Goal: Information Seeking & Learning: Learn about a topic

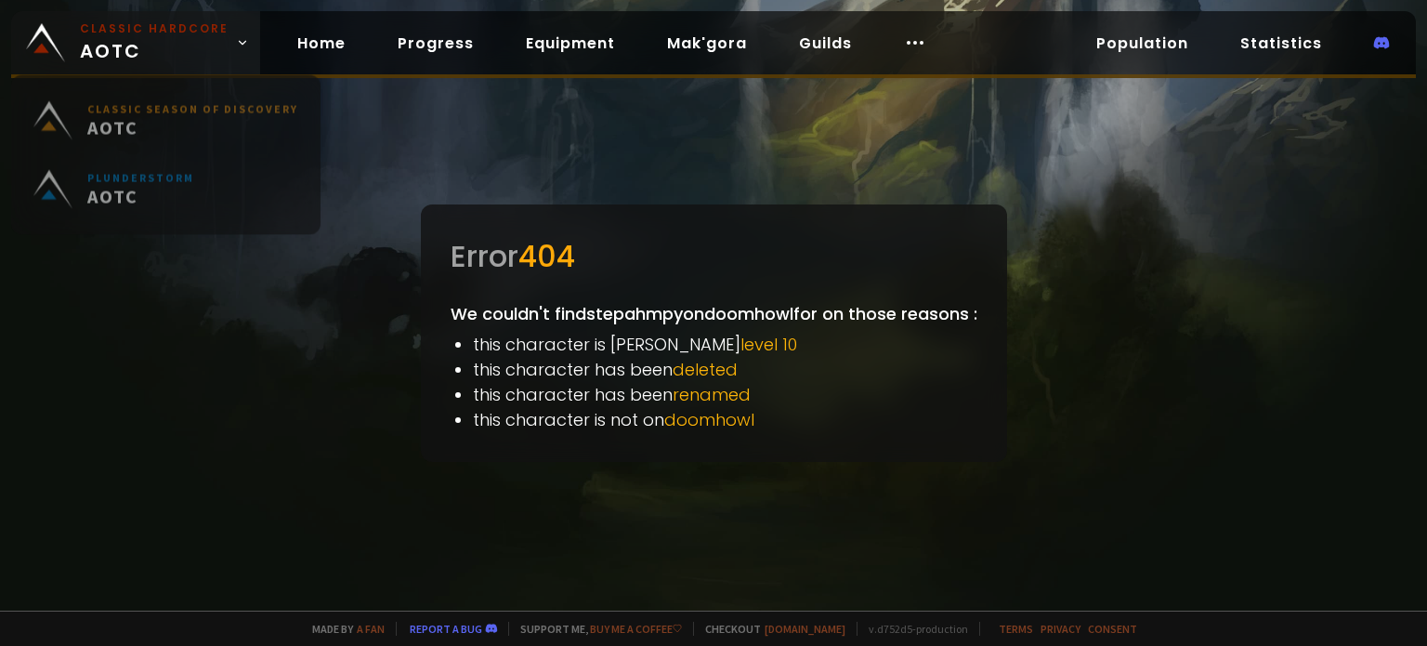
click at [130, 40] on span "Classic Hardcore AOTC" at bounding box center [154, 42] width 149 height 45
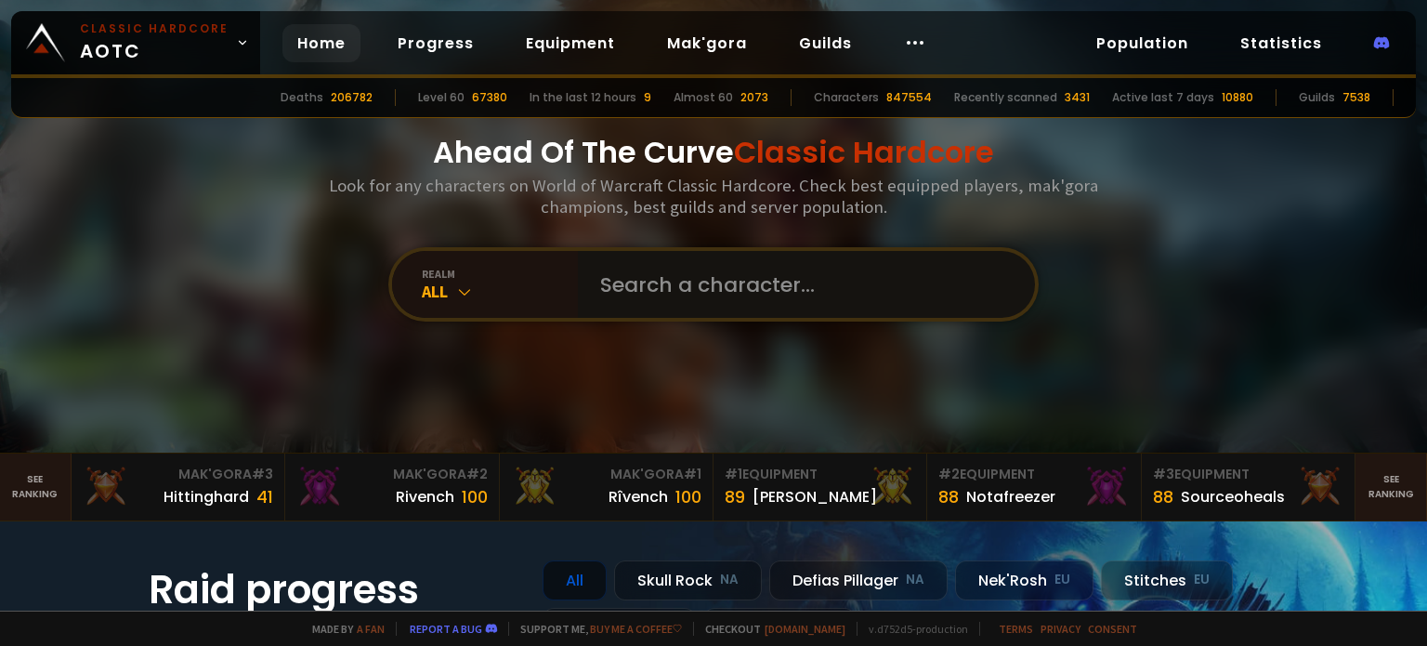
click at [607, 286] on input "text" at bounding box center [801, 284] width 424 height 67
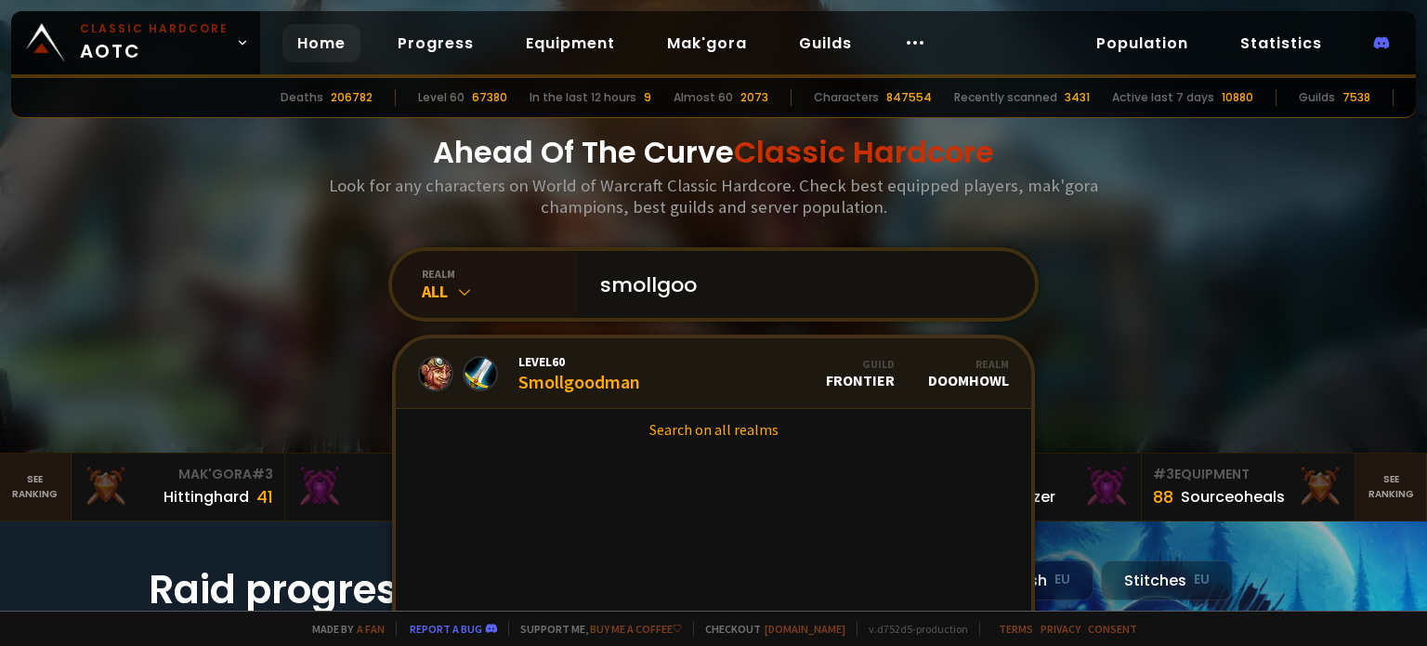
type input "smollgoo"
click at [613, 378] on div "Level 60 Smollgoodman" at bounding box center [579, 373] width 122 height 40
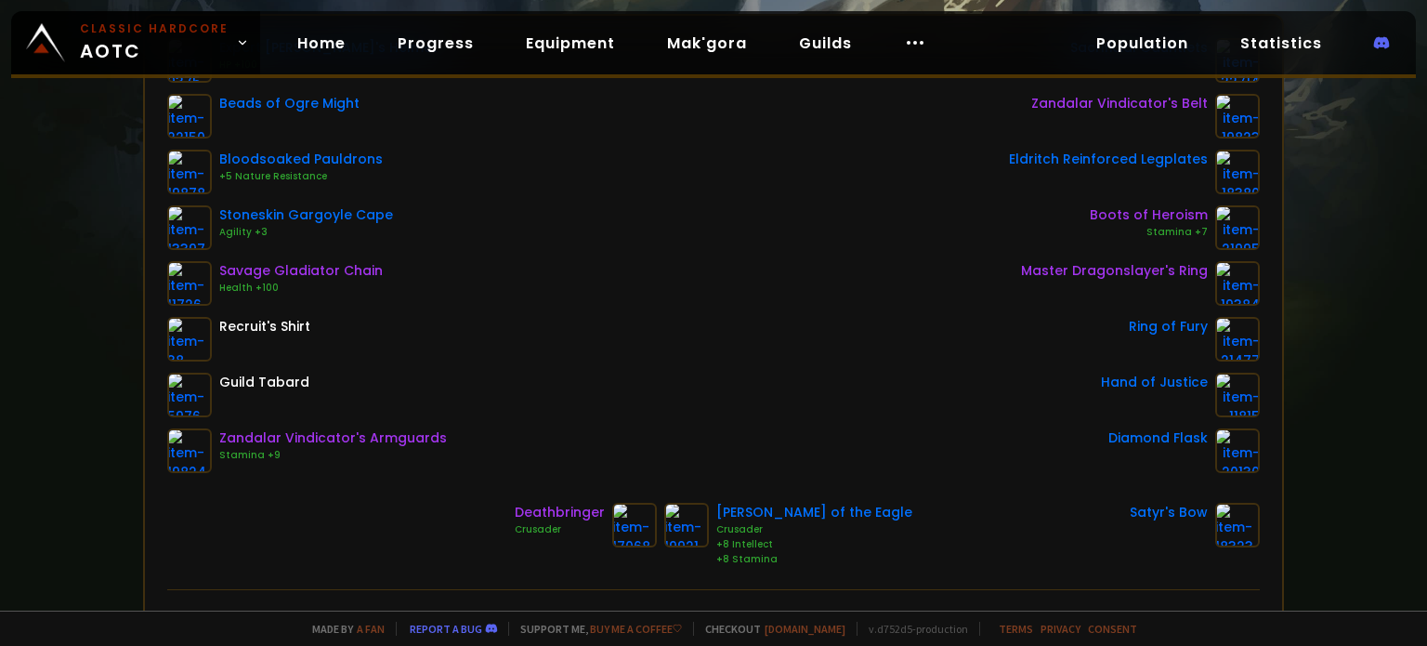
scroll to position [316, 0]
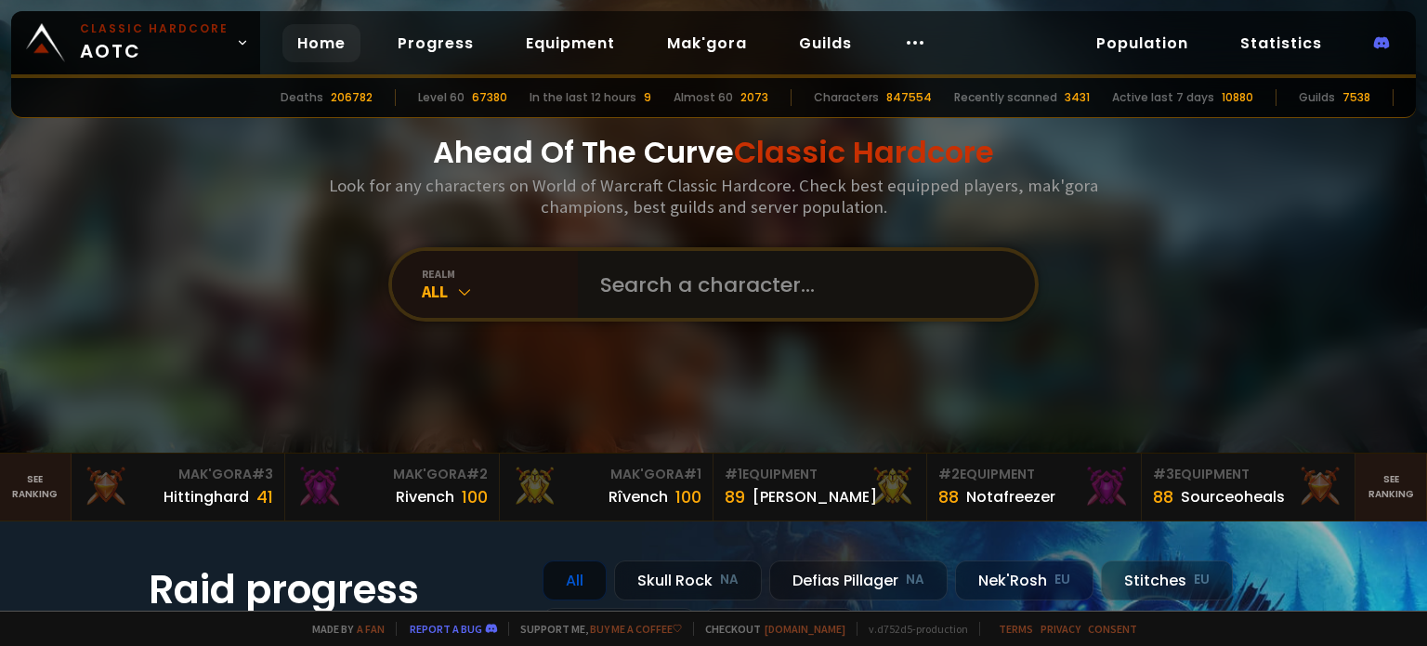
click at [646, 293] on input "text" at bounding box center [801, 284] width 424 height 67
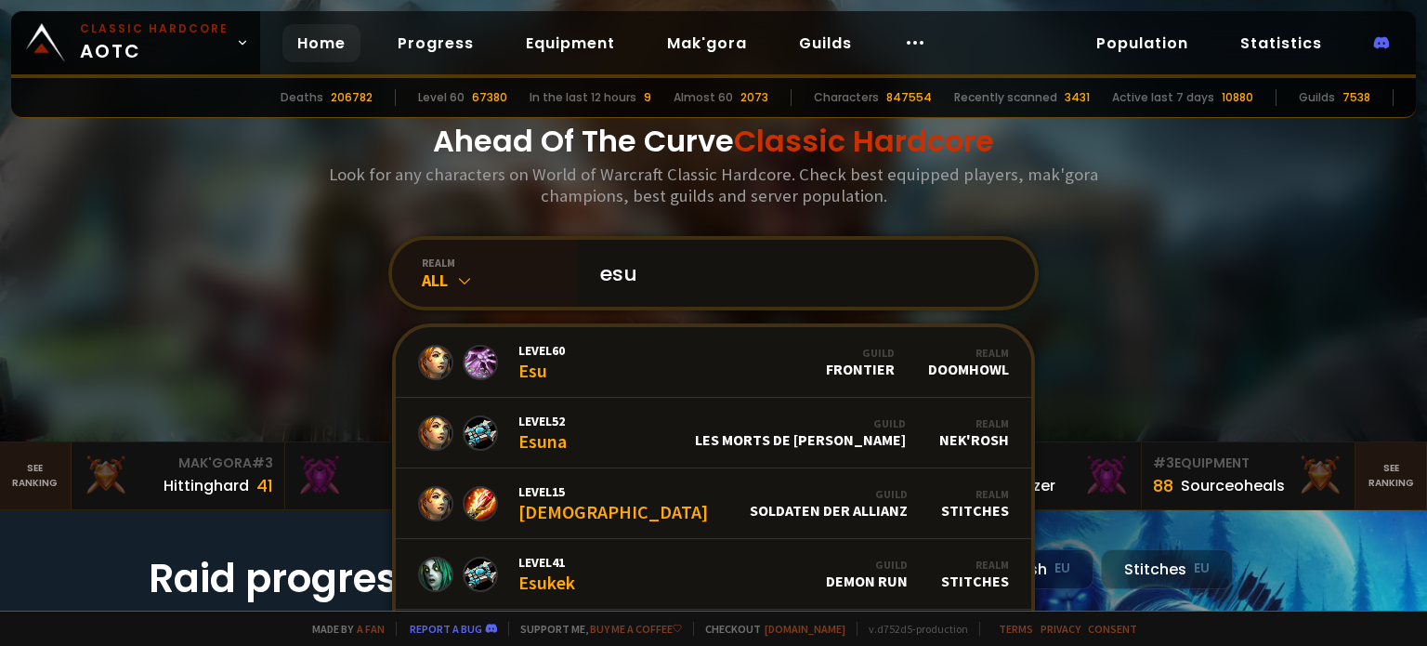
scroll to position [14, 0]
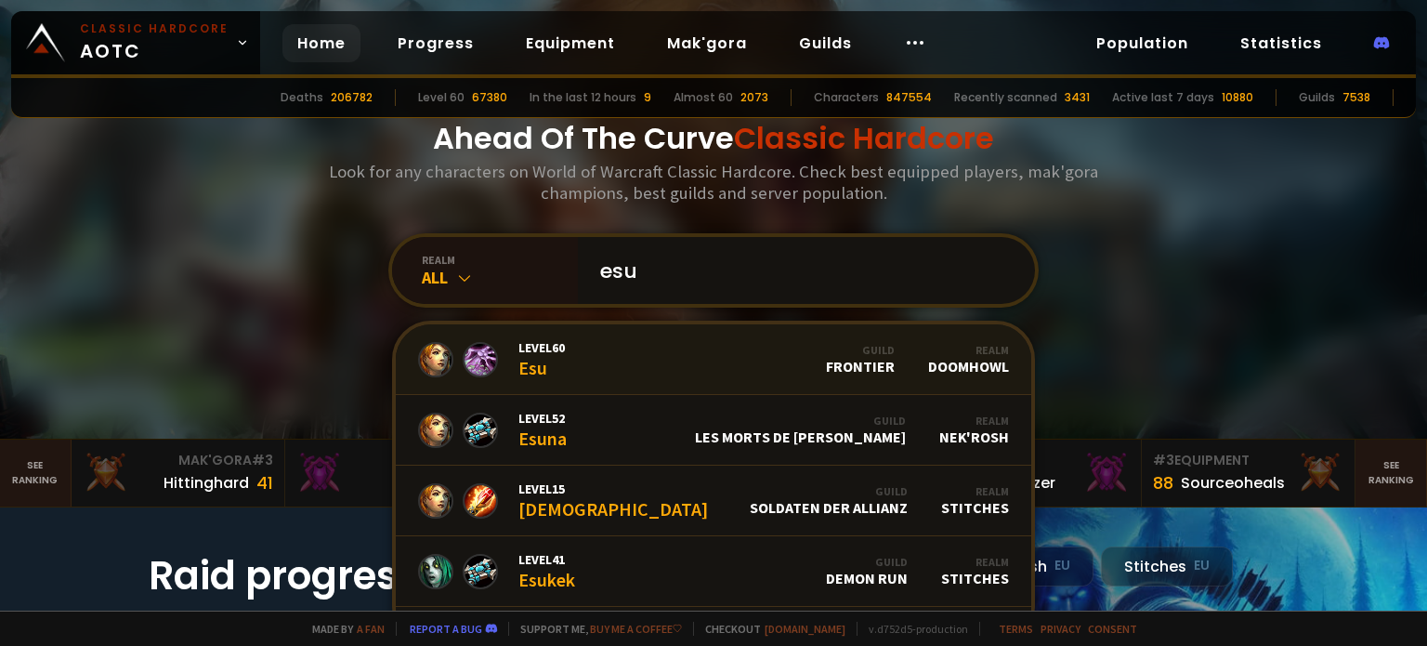
type input "esu"
click at [524, 368] on div "Level 60 Esu" at bounding box center [541, 359] width 46 height 40
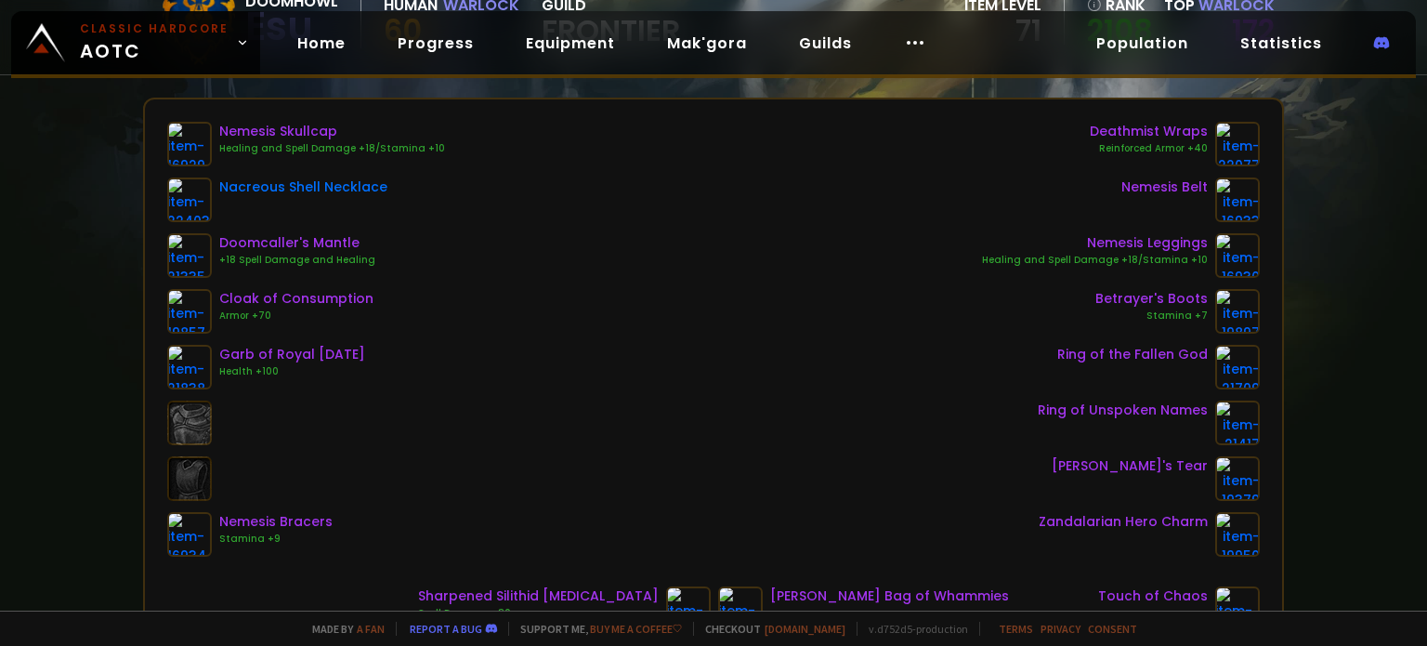
scroll to position [238, 0]
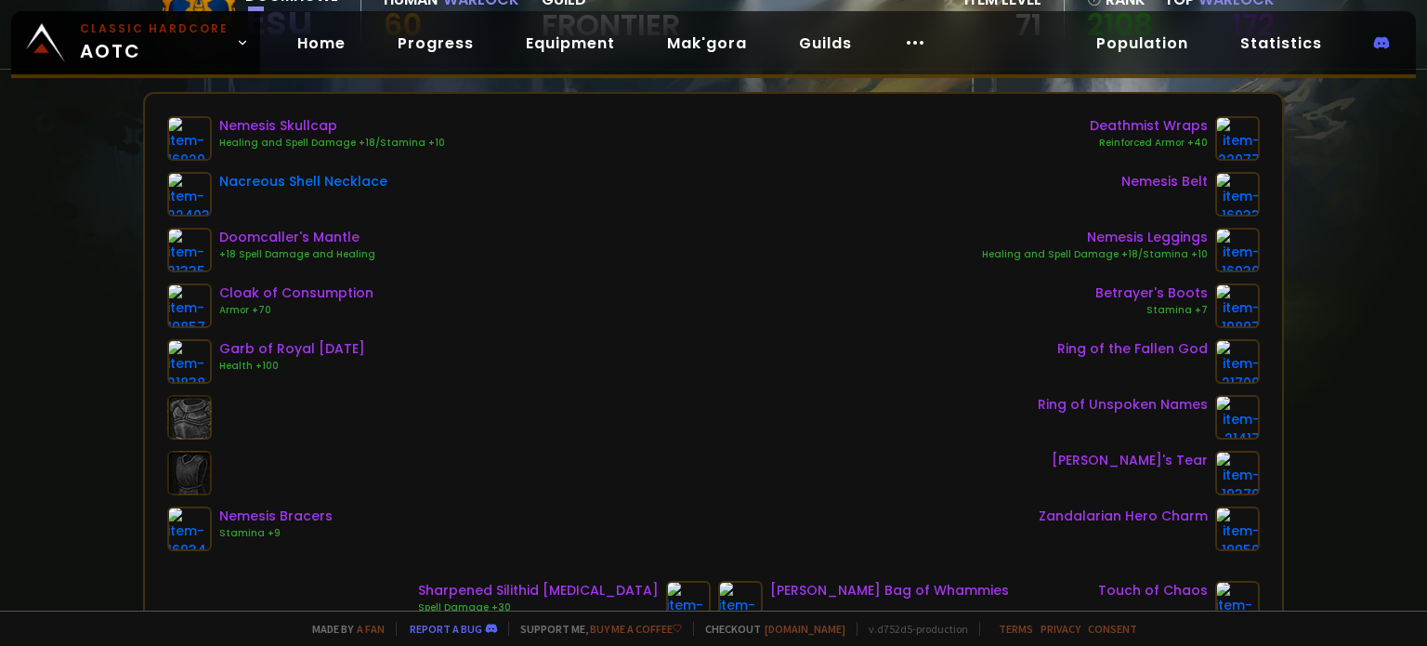
click at [935, 317] on div "Nemesis Skullcap Healing and Spell Damage +18/Stamina +10 Nacreous Shell Neckla…" at bounding box center [713, 333] width 1093 height 435
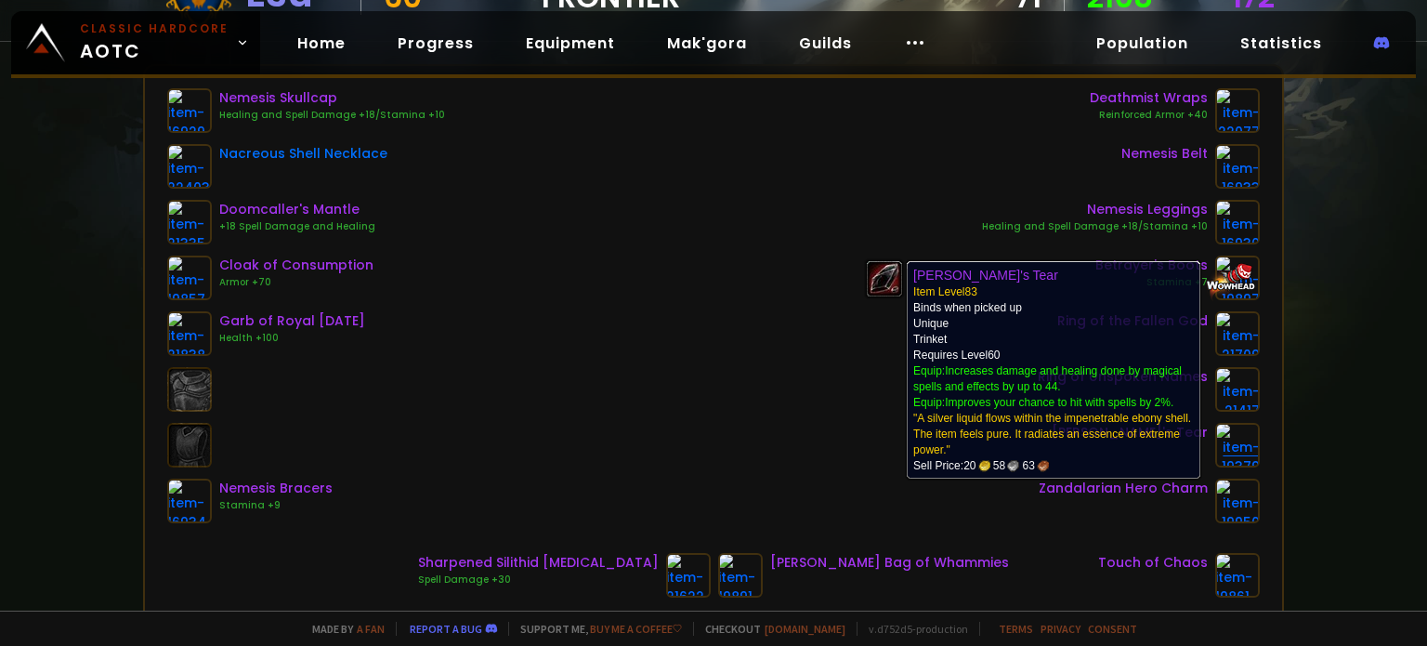
scroll to position [267, 0]
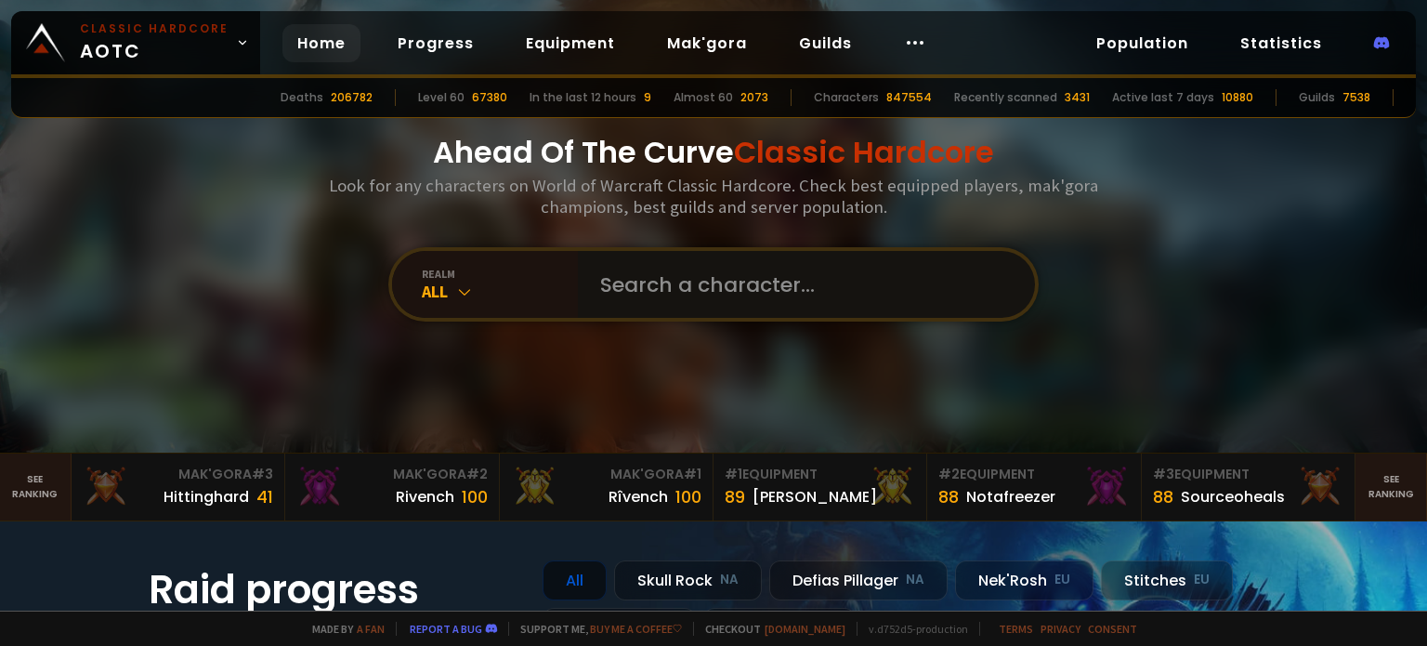
click at [668, 291] on input "text" at bounding box center [801, 284] width 424 height 67
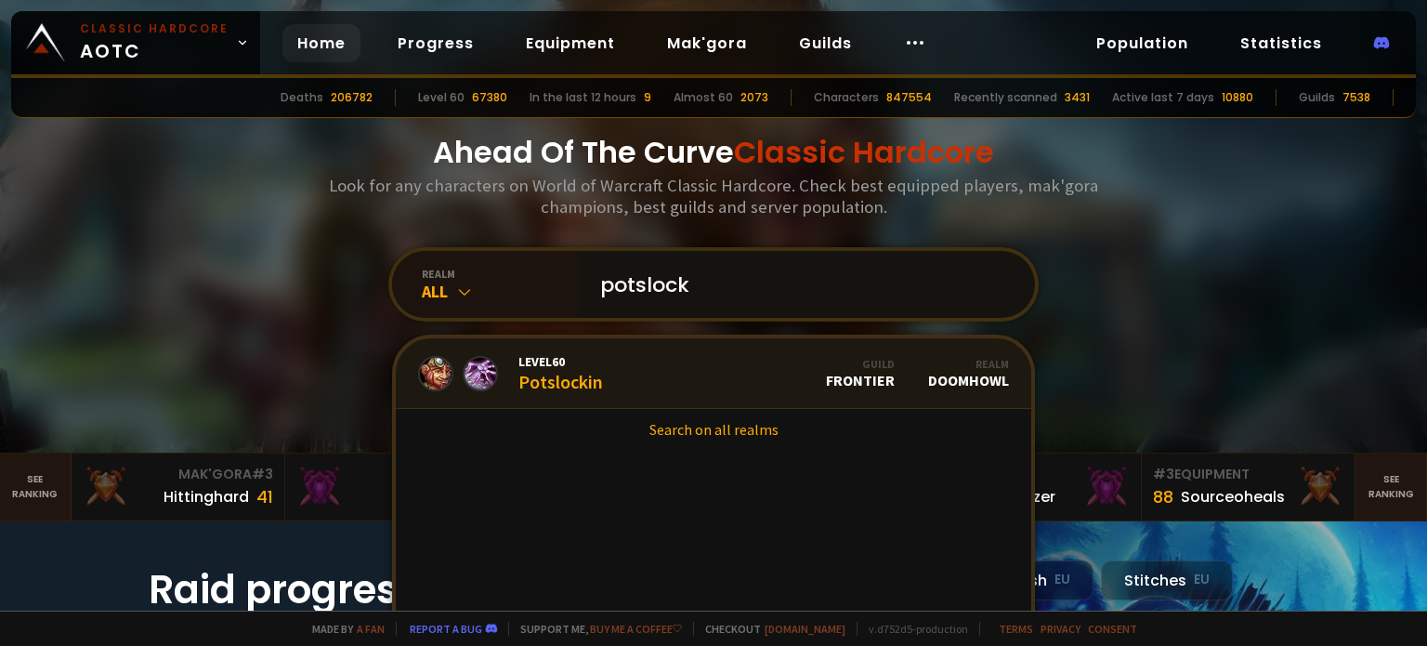
type input "potslock"
click at [542, 375] on div "Level 60 Potslockin" at bounding box center [560, 373] width 85 height 40
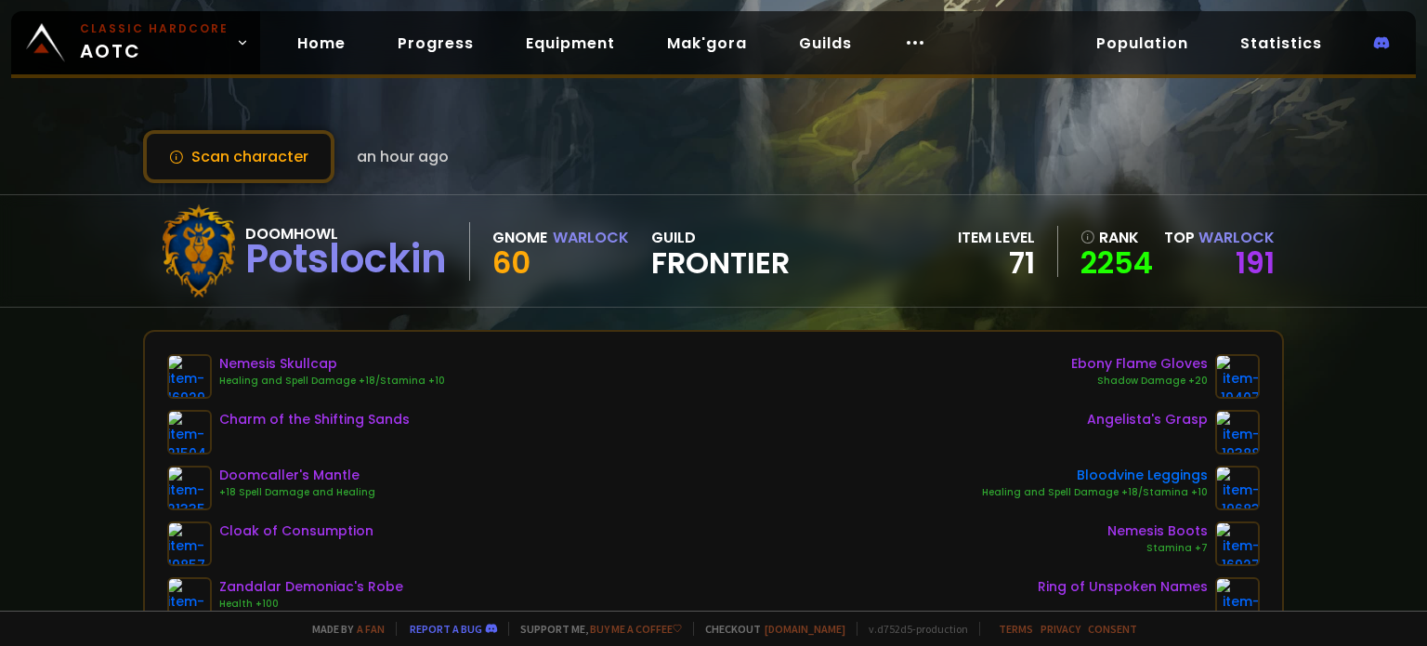
click at [554, 411] on div "Nemesis Skullcap Healing and Spell Damage +18/Stamina +10 Charm of the Shifting…" at bounding box center [713, 571] width 1093 height 435
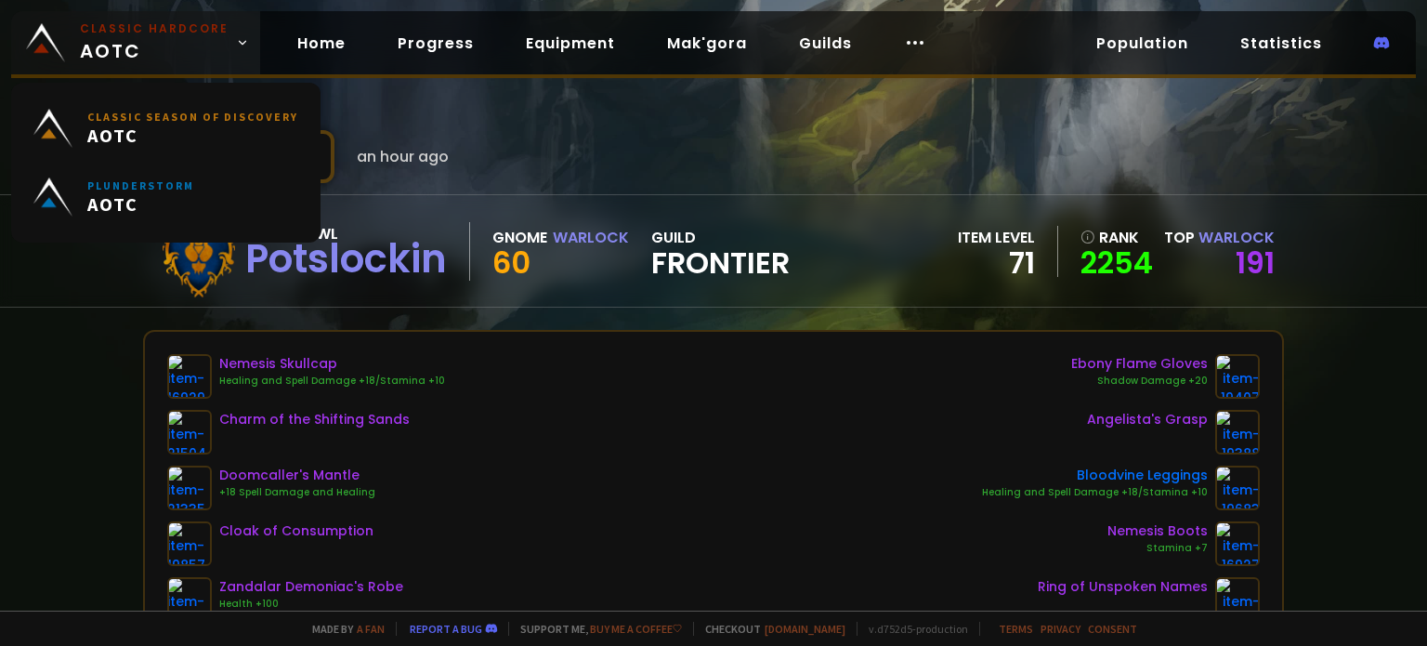
click at [126, 48] on span "Classic Hardcore AOTC" at bounding box center [154, 42] width 149 height 45
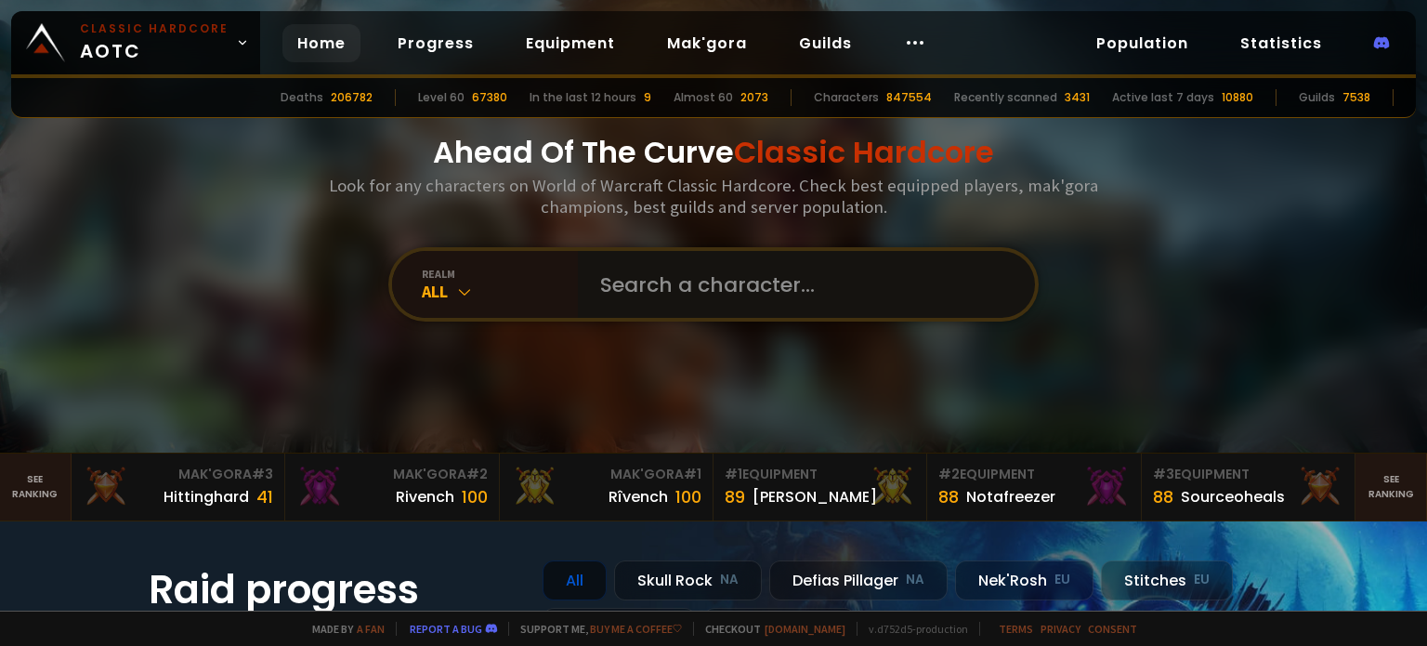
click at [669, 287] on input "text" at bounding box center [801, 284] width 424 height 67
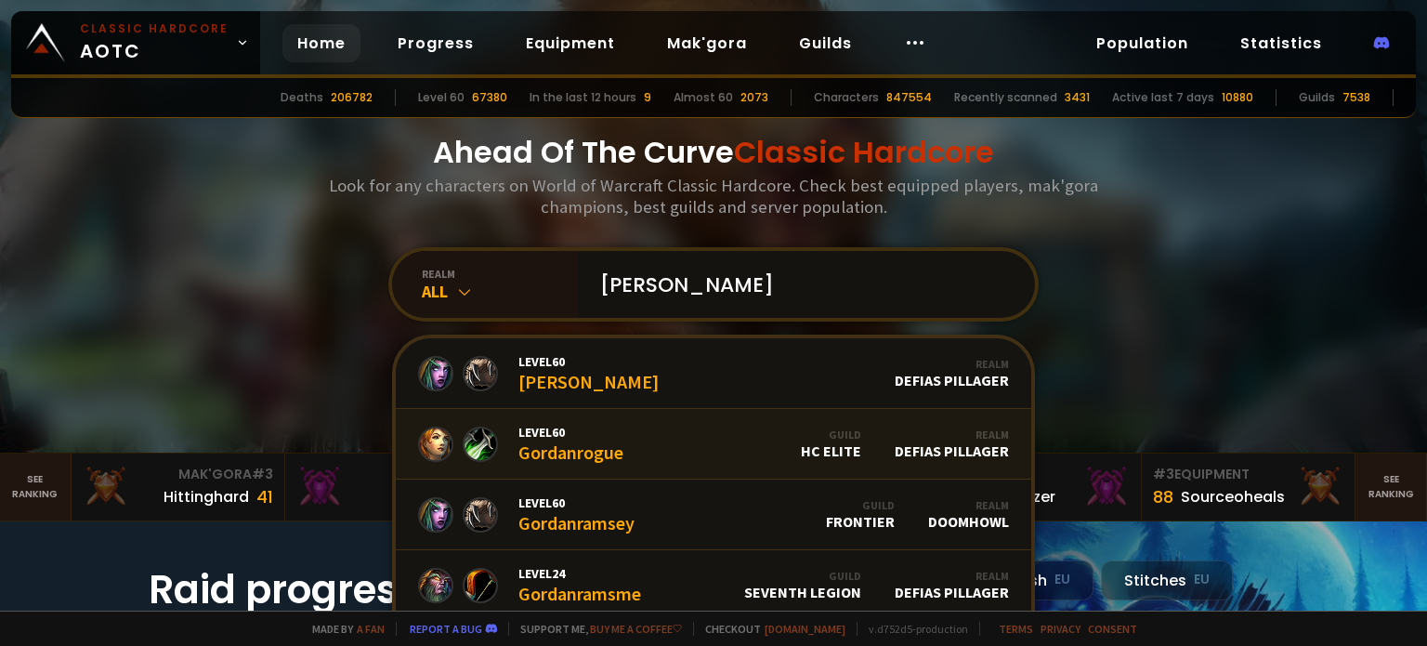
scroll to position [5, 0]
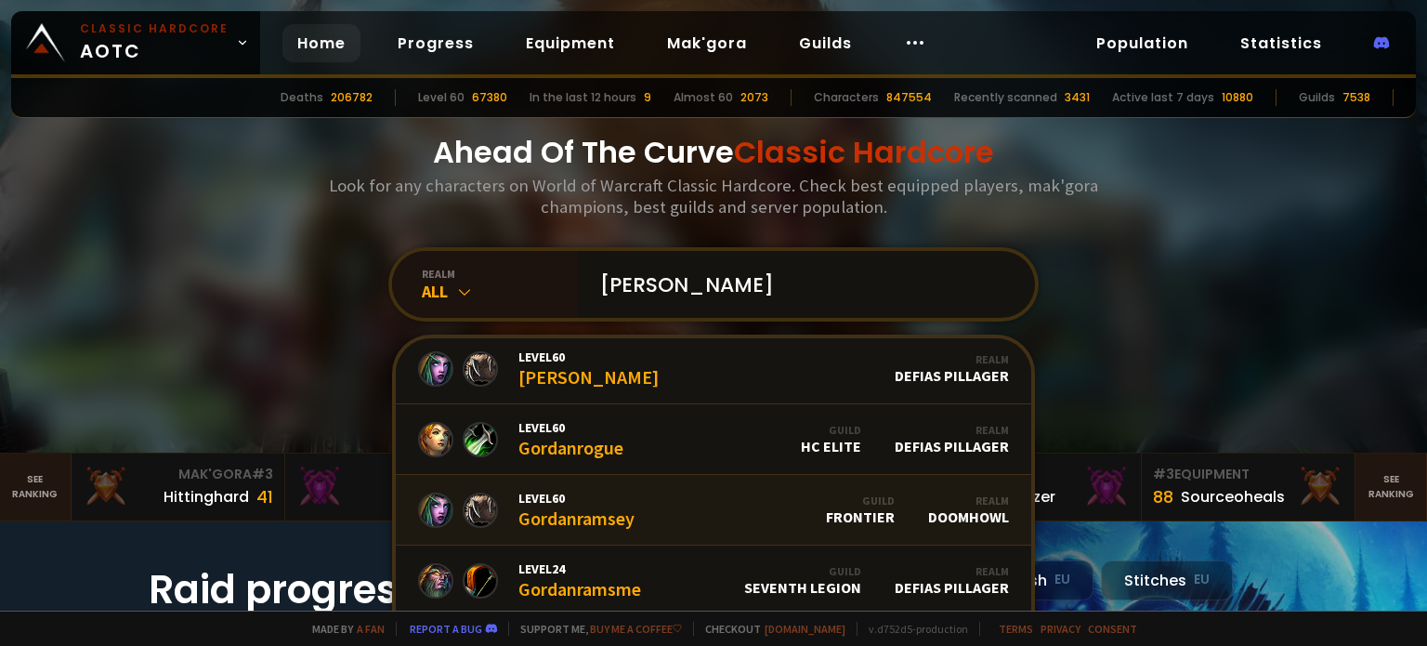
type input "[PERSON_NAME]"
click at [558, 510] on div "Level 60 Gordanramsey" at bounding box center [576, 509] width 116 height 40
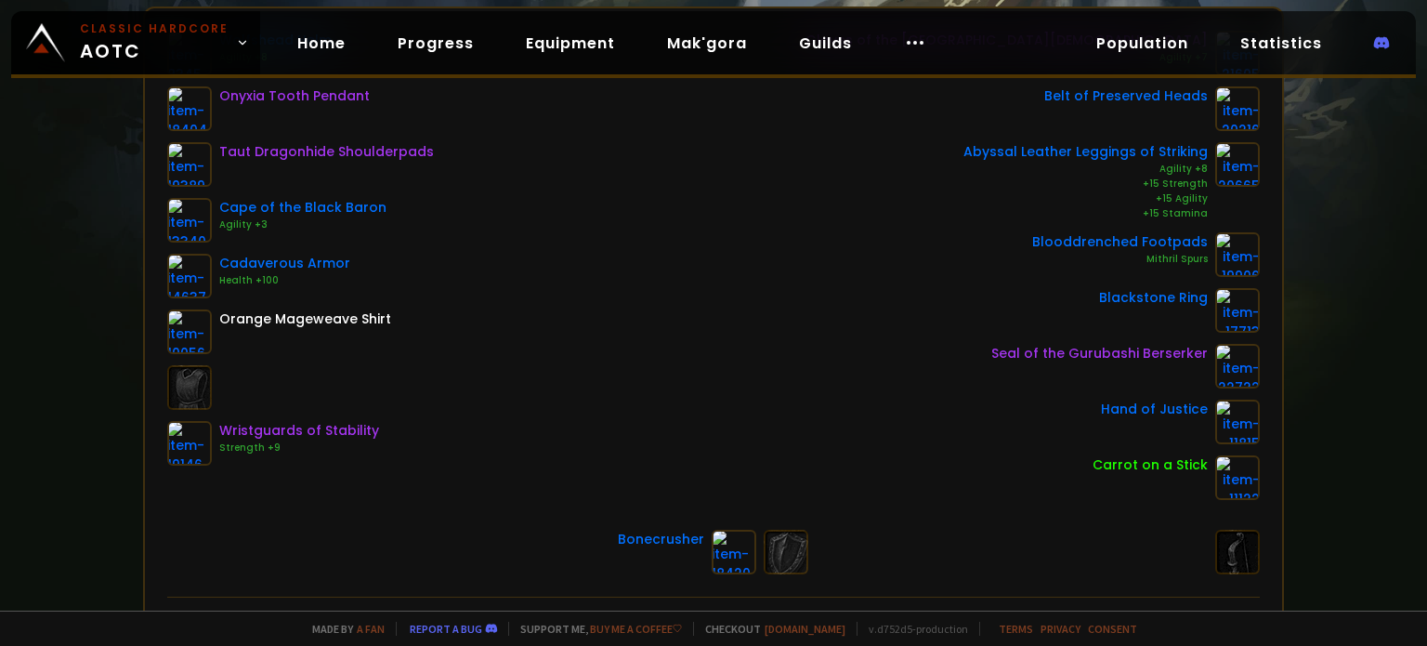
scroll to position [271, 0]
